Goal: Check status

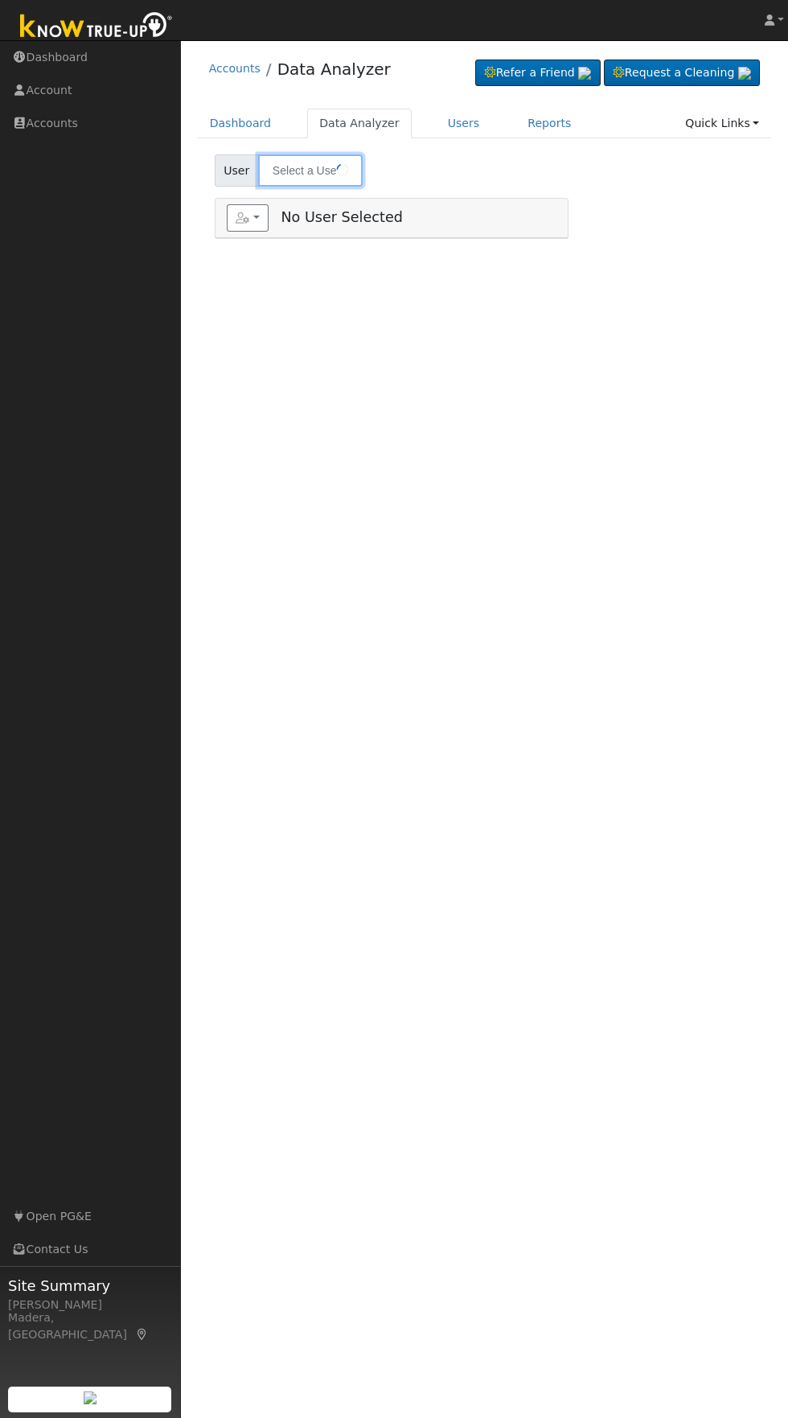
type input "[PERSON_NAME]"
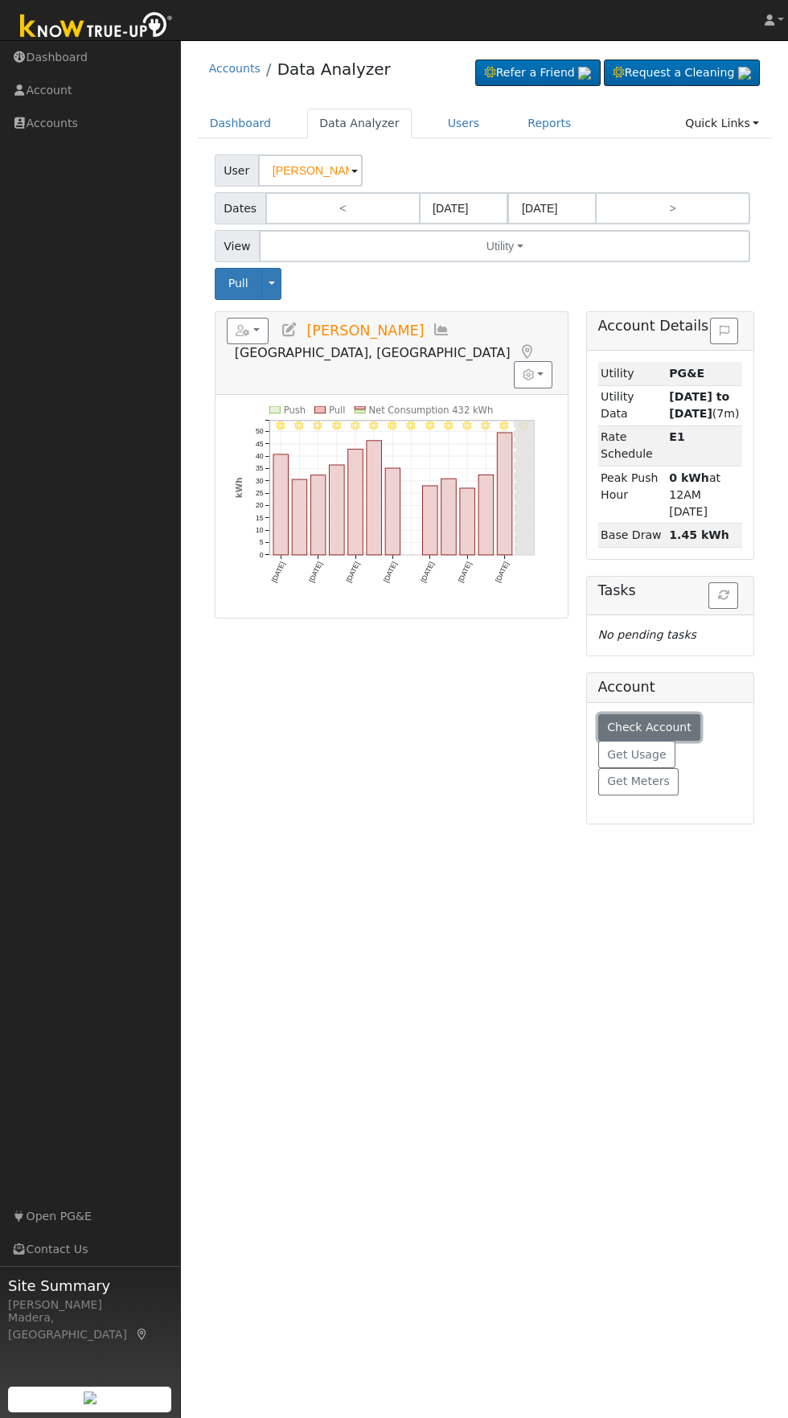
click at [656, 721] on span "Check Account" at bounding box center [649, 727] width 84 height 13
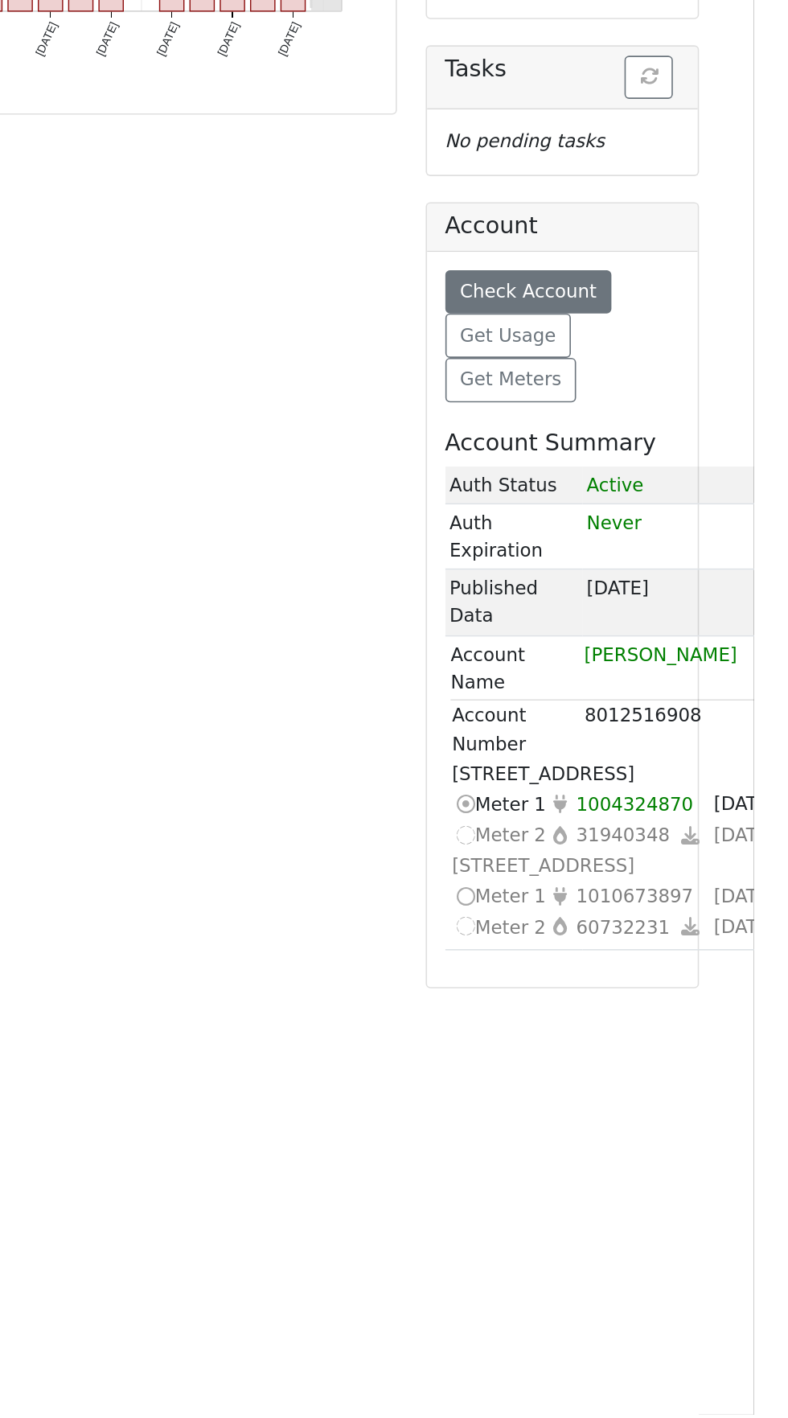
click at [614, 1090] on icon at bounding box center [609, 1098] width 14 height 17
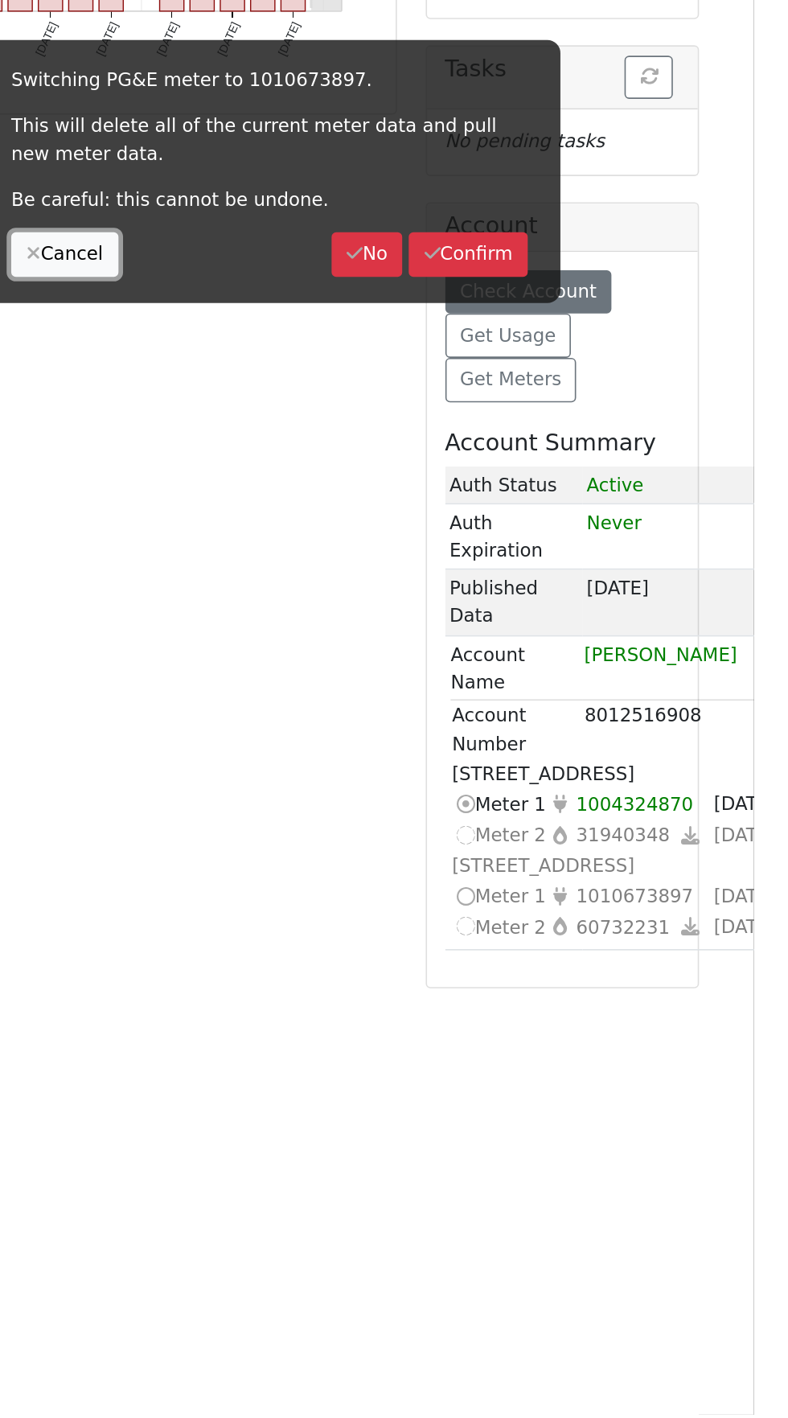
click at [375, 704] on button "Cancel" at bounding box center [364, 704] width 66 height 27
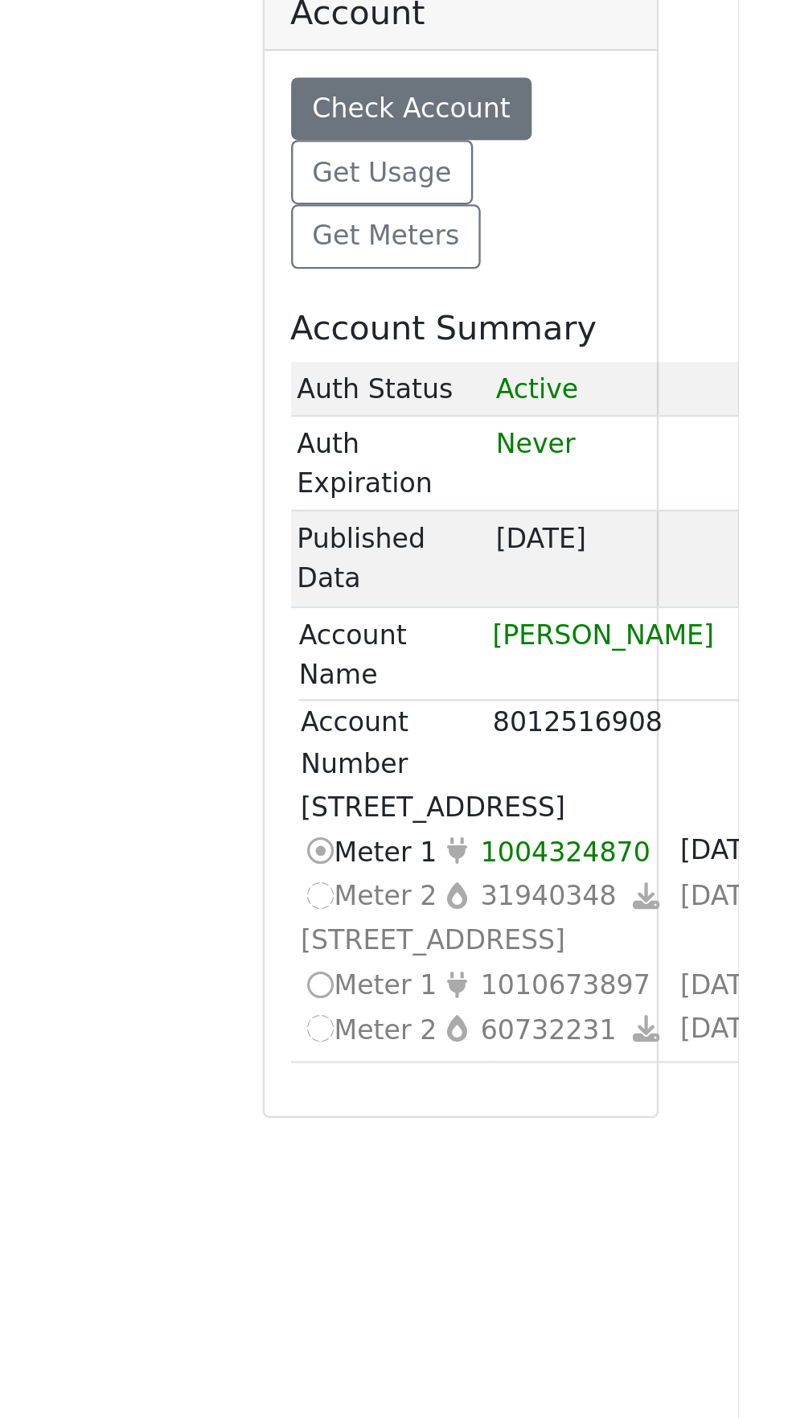
click at [613, 1090] on icon at bounding box center [609, 1098] width 14 height 17
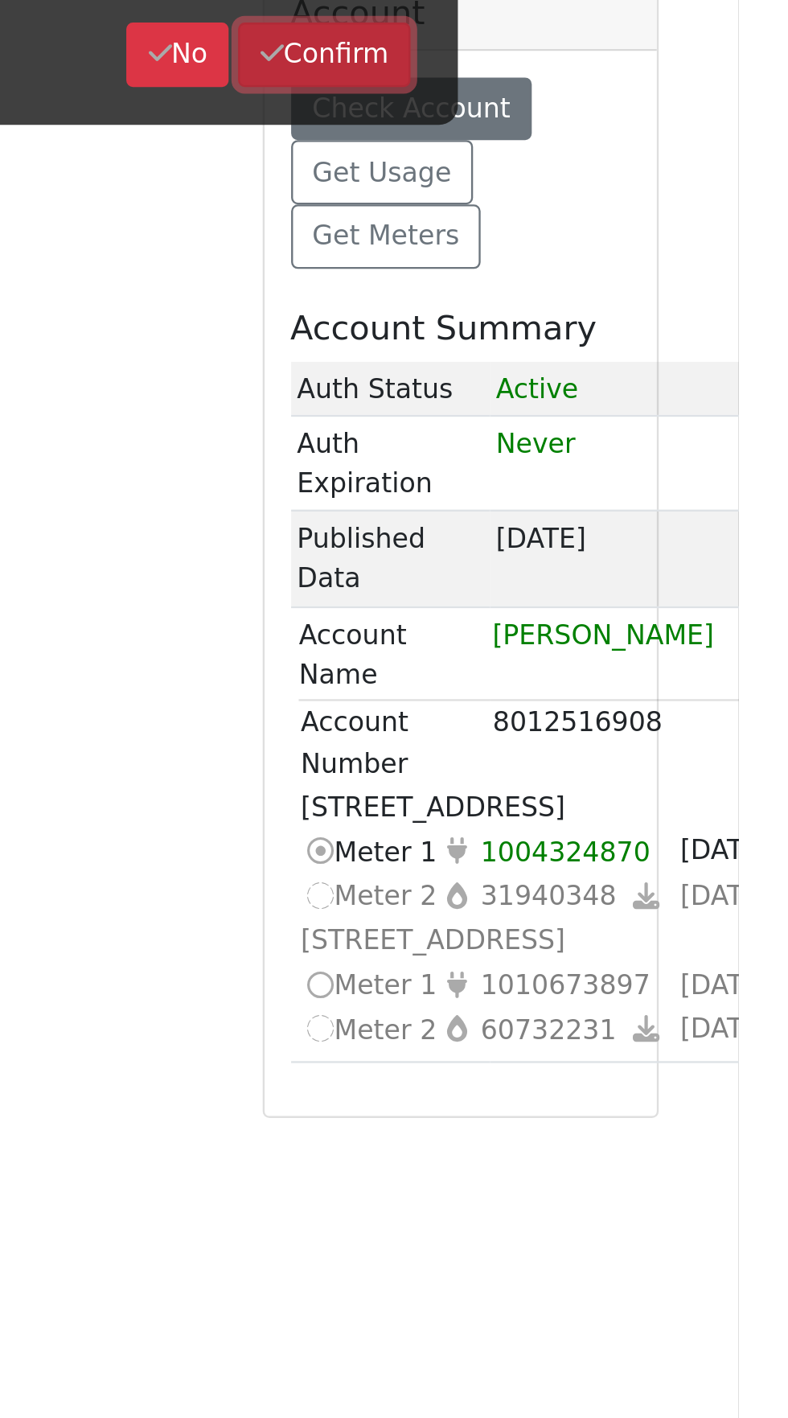
click at [627, 707] on button "Confirm" at bounding box center [612, 704] width 73 height 27
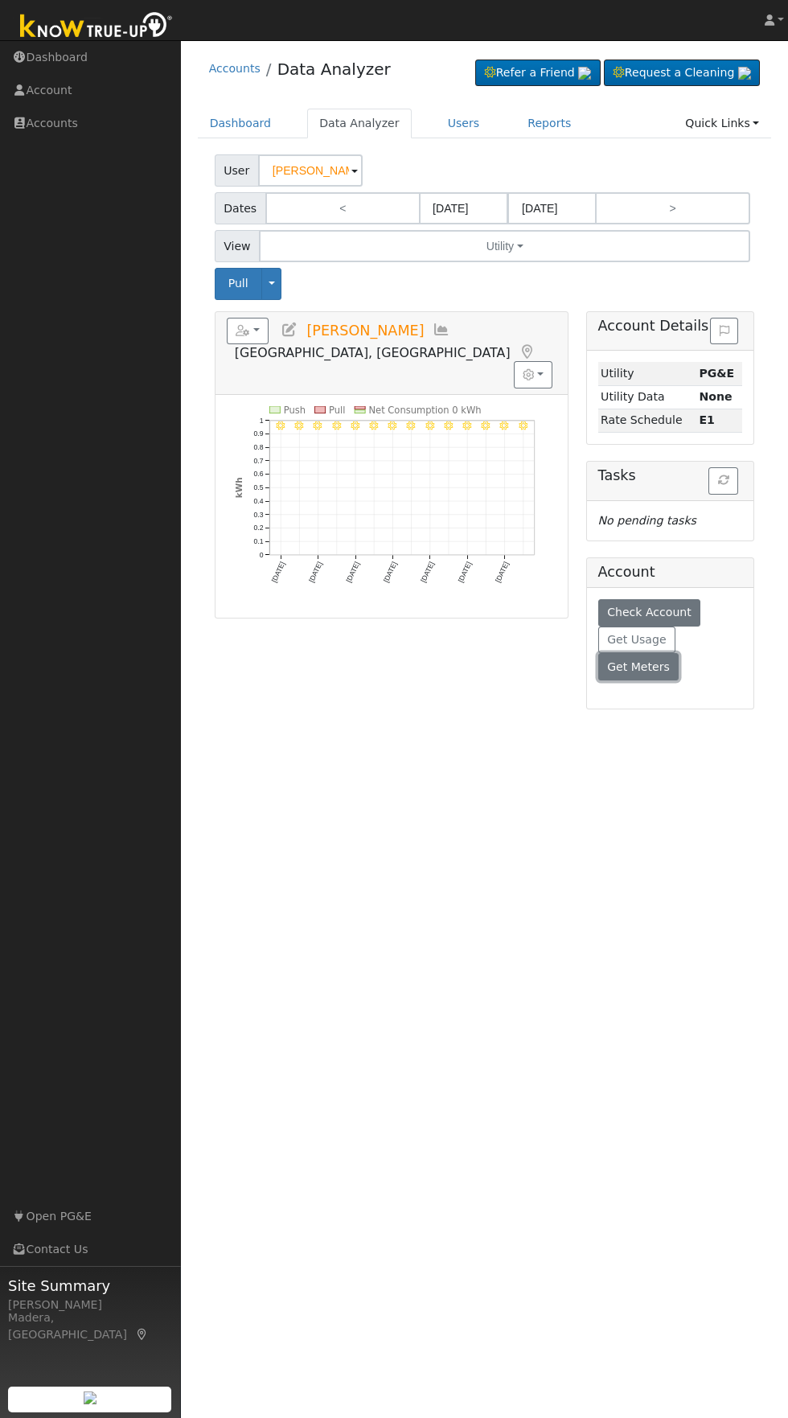
click at [659, 680] on button "Get Meters" at bounding box center [638, 666] width 81 height 27
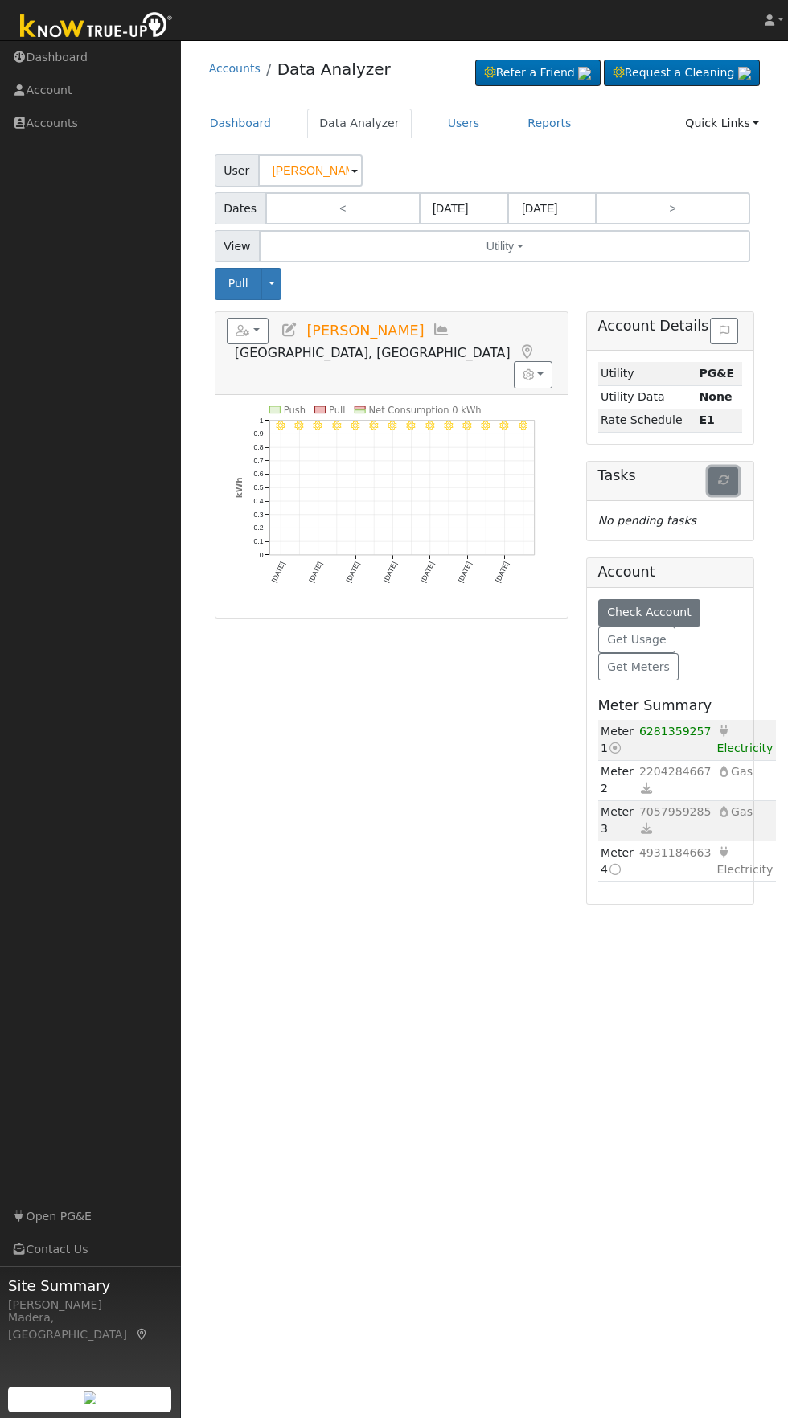
click at [723, 480] on icon "button" at bounding box center [723, 479] width 11 height 11
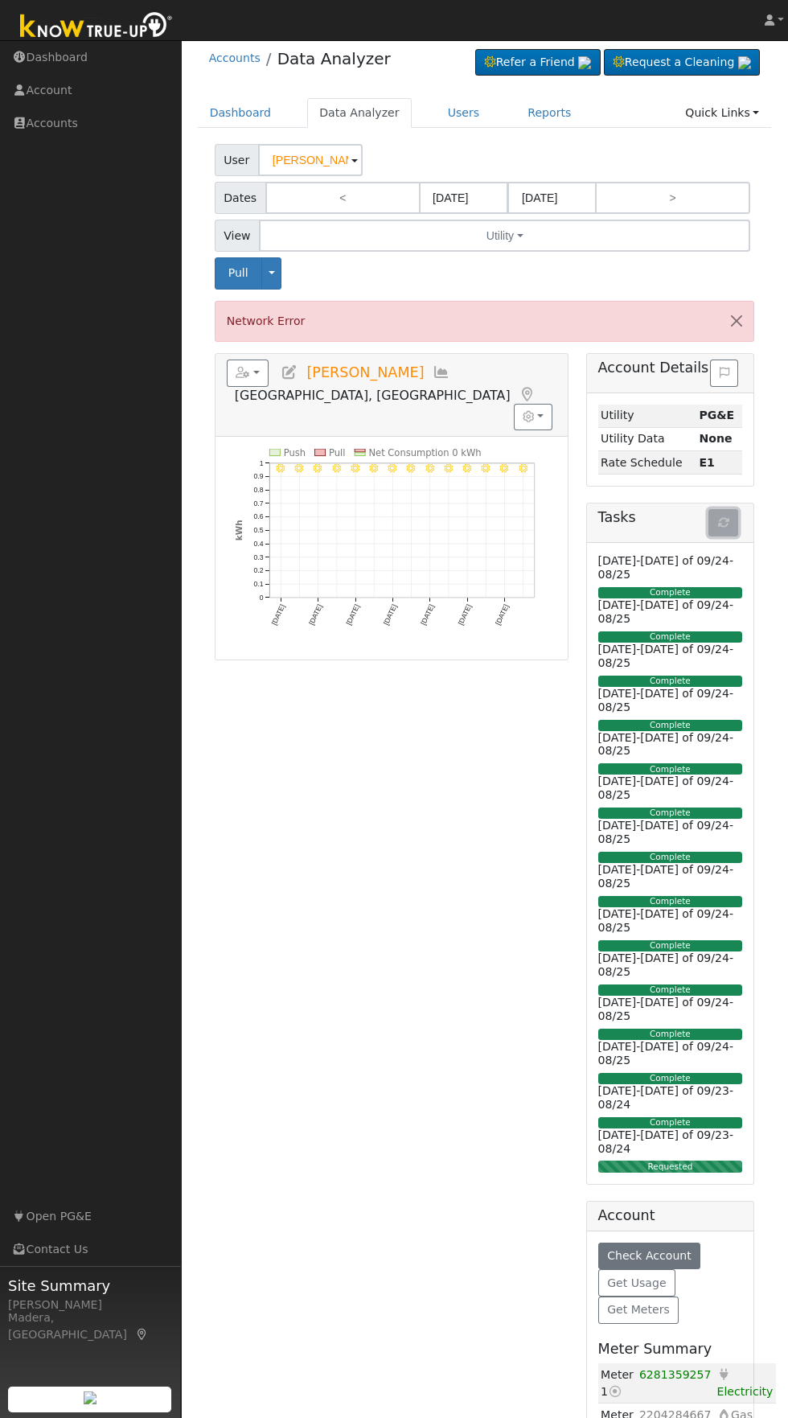
scroll to position [26, 0]
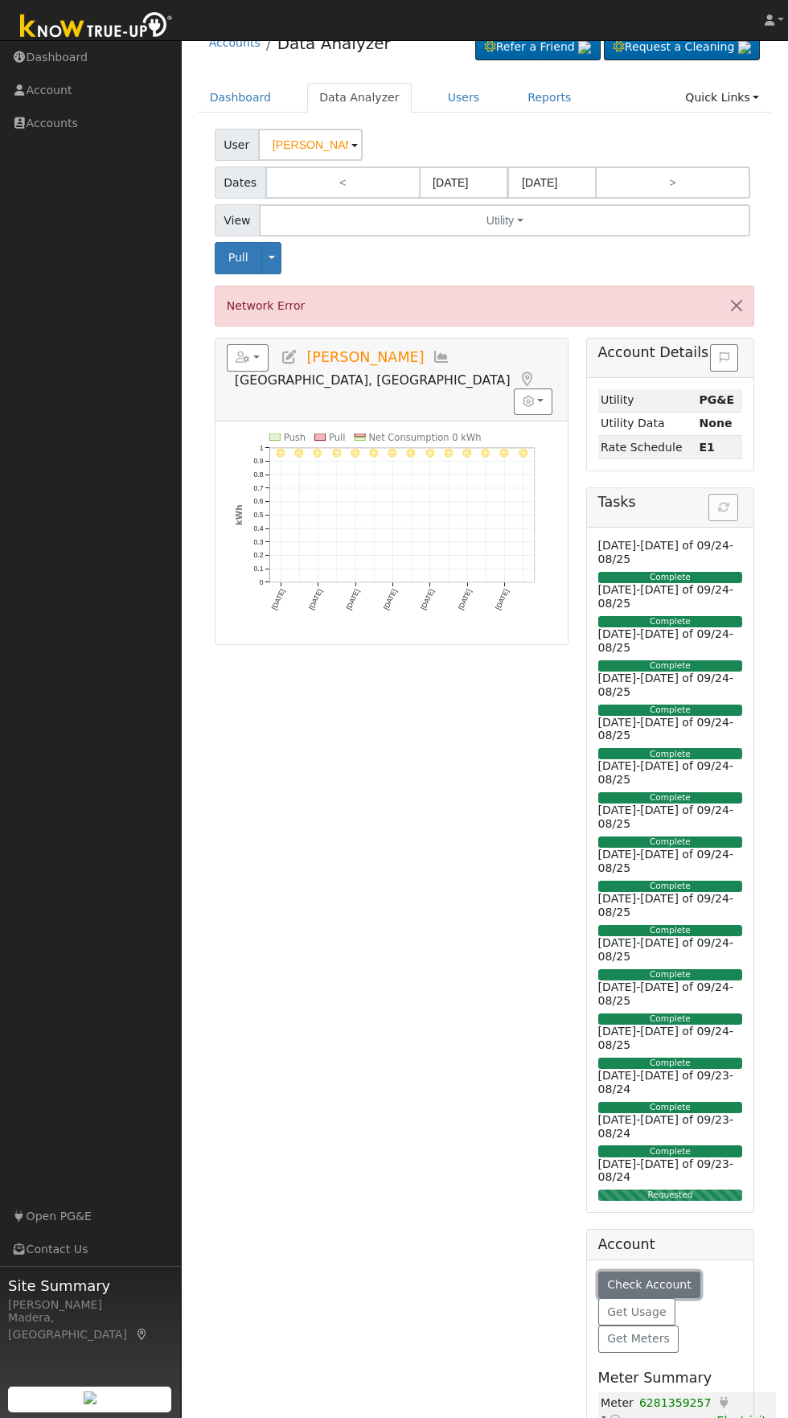
click at [638, 1278] on span "Check Account" at bounding box center [649, 1284] width 84 height 13
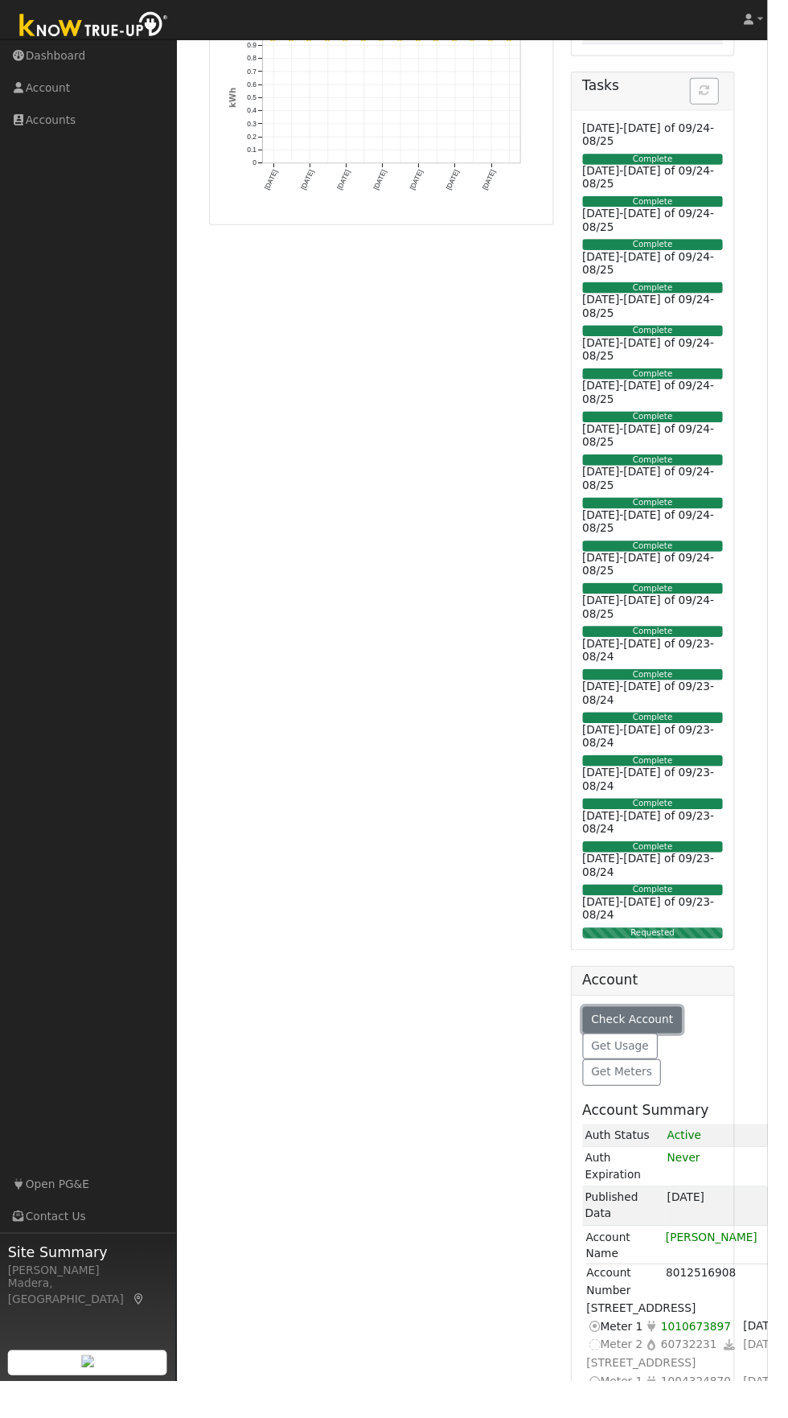
scroll to position [433, 0]
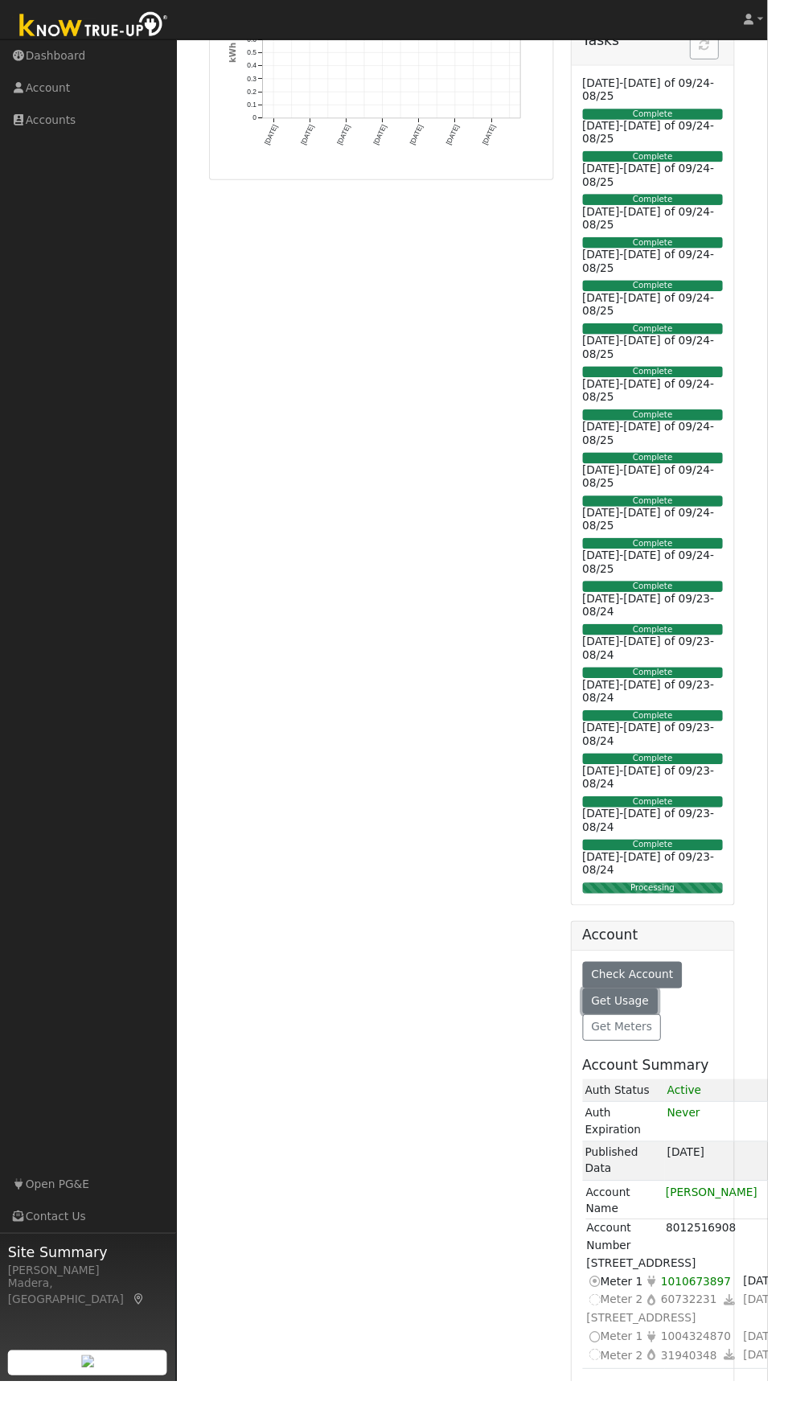
click at [655, 1038] on button "Get Usage" at bounding box center [637, 1028] width 78 height 27
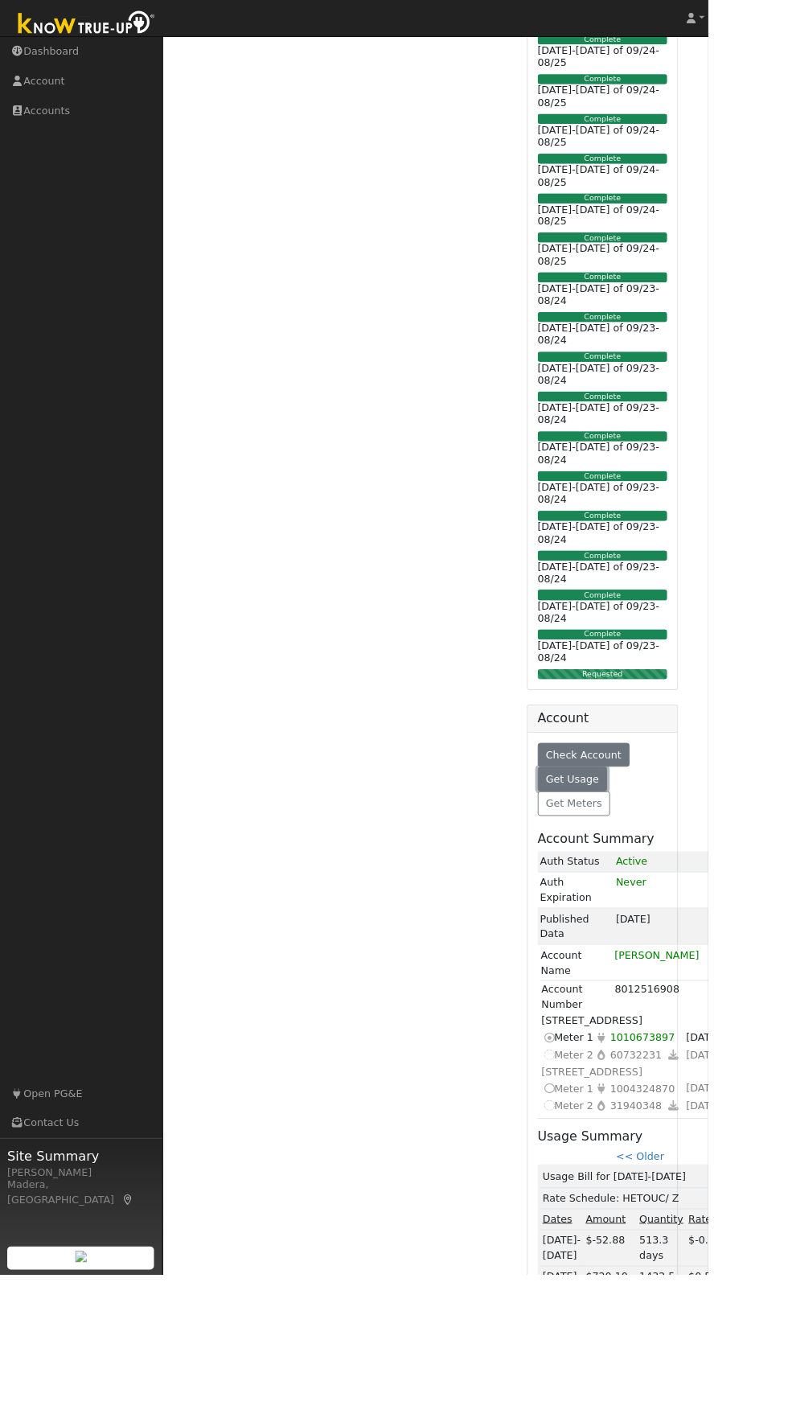
scroll to position [770, 0]
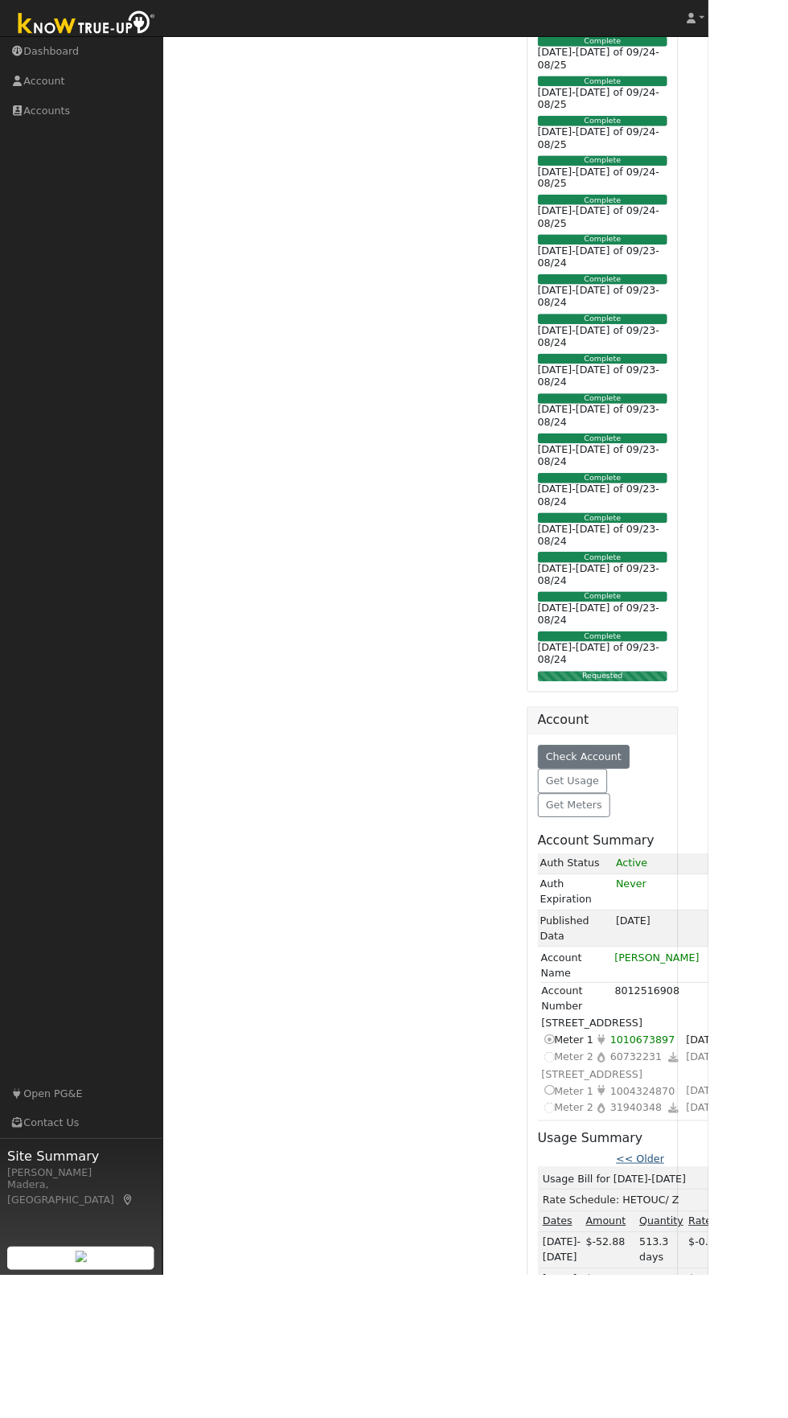
click at [727, 1282] on link "<< Older" at bounding box center [711, 1288] width 53 height 13
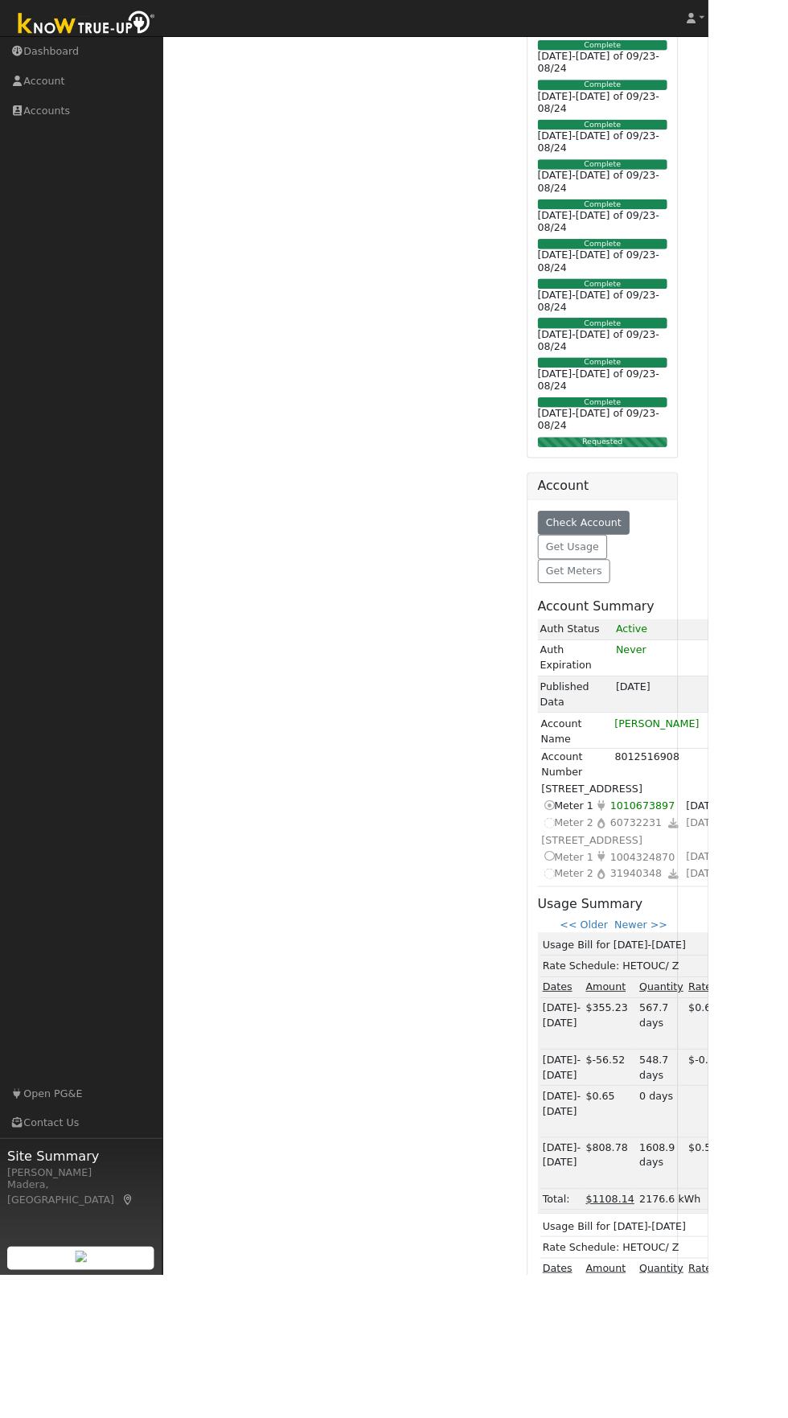
scroll to position [1110, 0]
